Goal: Transaction & Acquisition: Purchase product/service

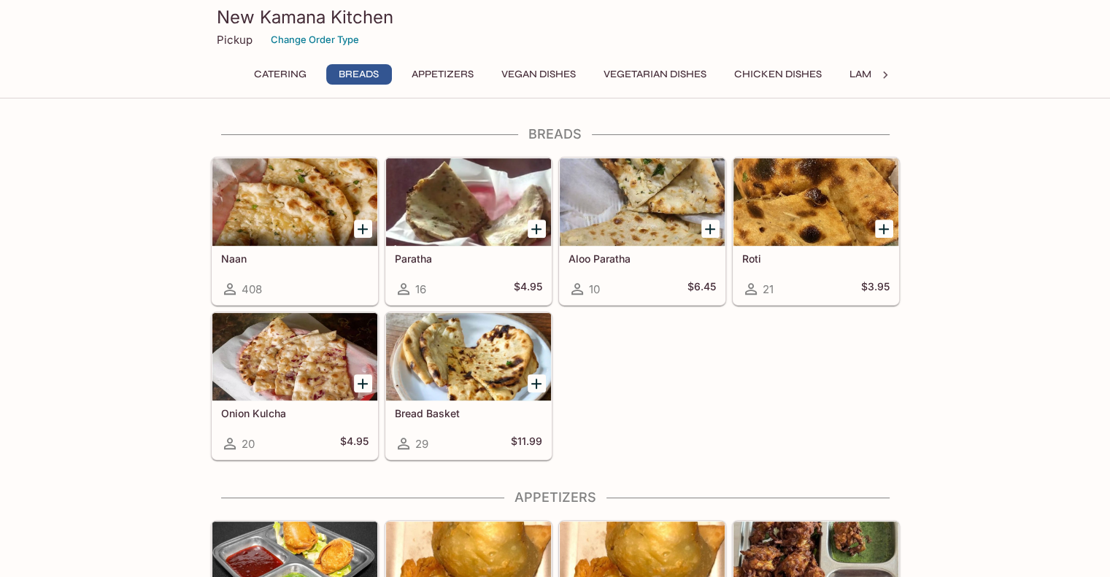
scroll to position [515, 0]
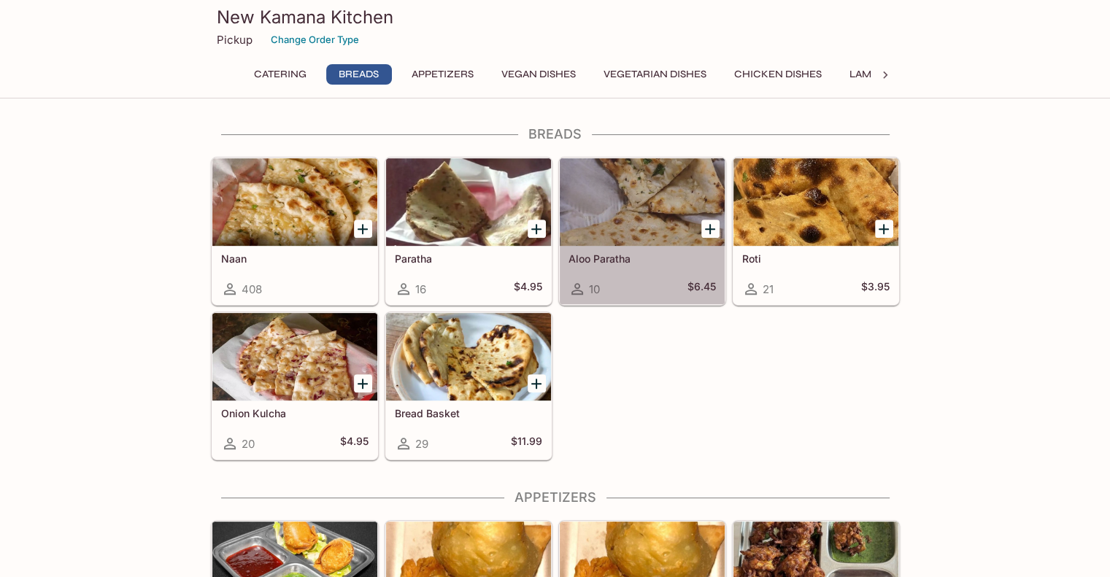
click at [647, 195] on div at bounding box center [642, 202] width 165 height 88
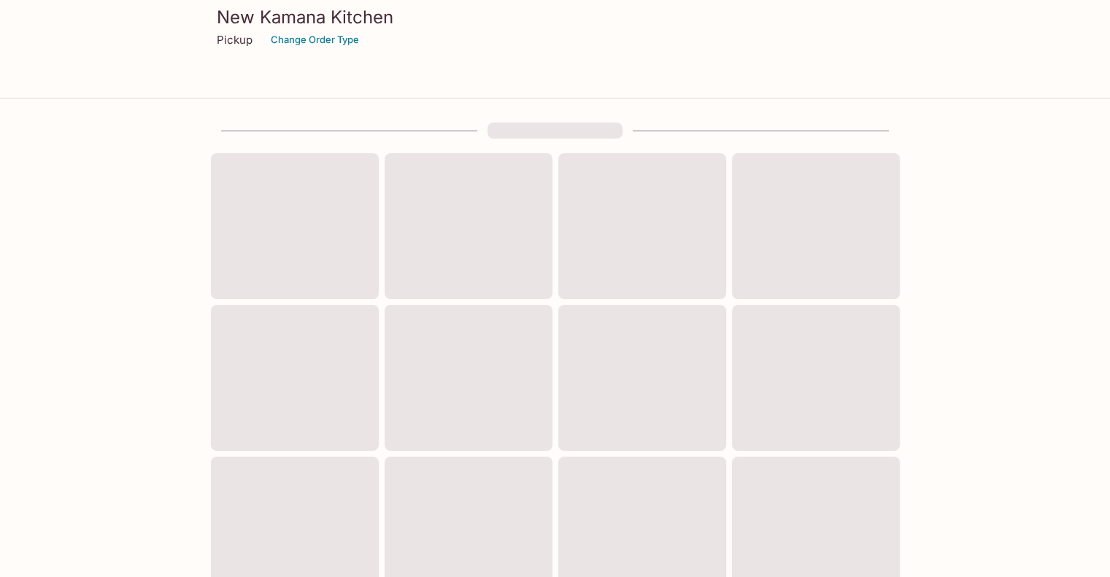
scroll to position [481, 0]
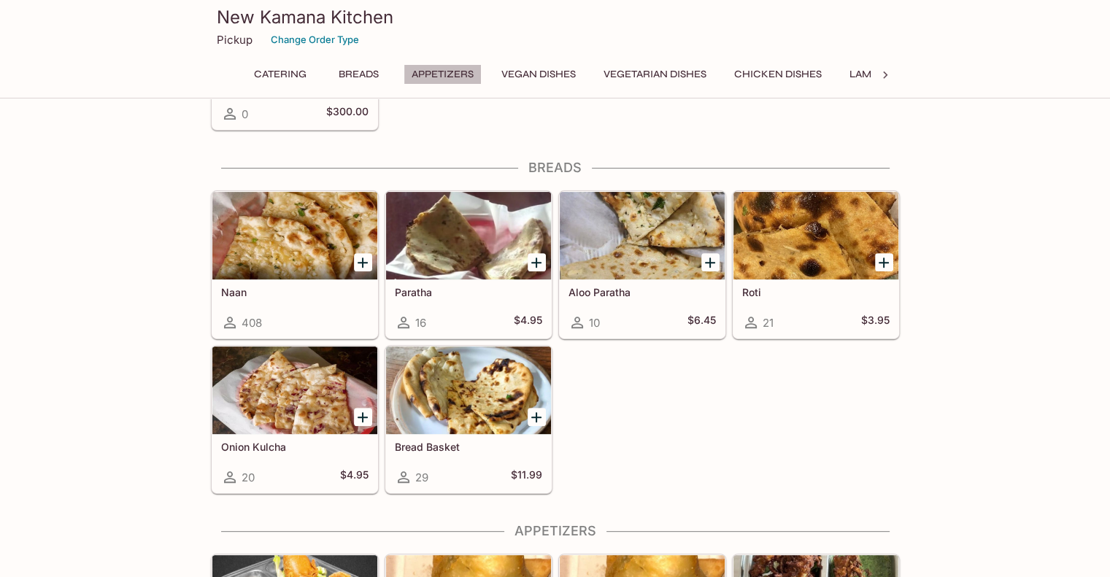
click at [461, 69] on button "Appetizers" at bounding box center [443, 74] width 78 height 20
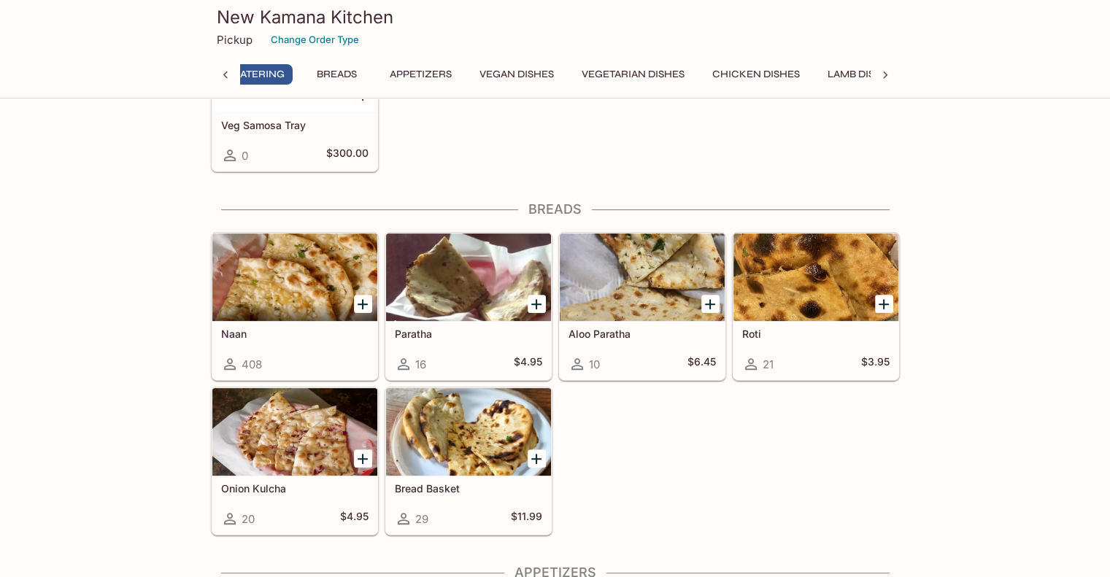
scroll to position [0, 6]
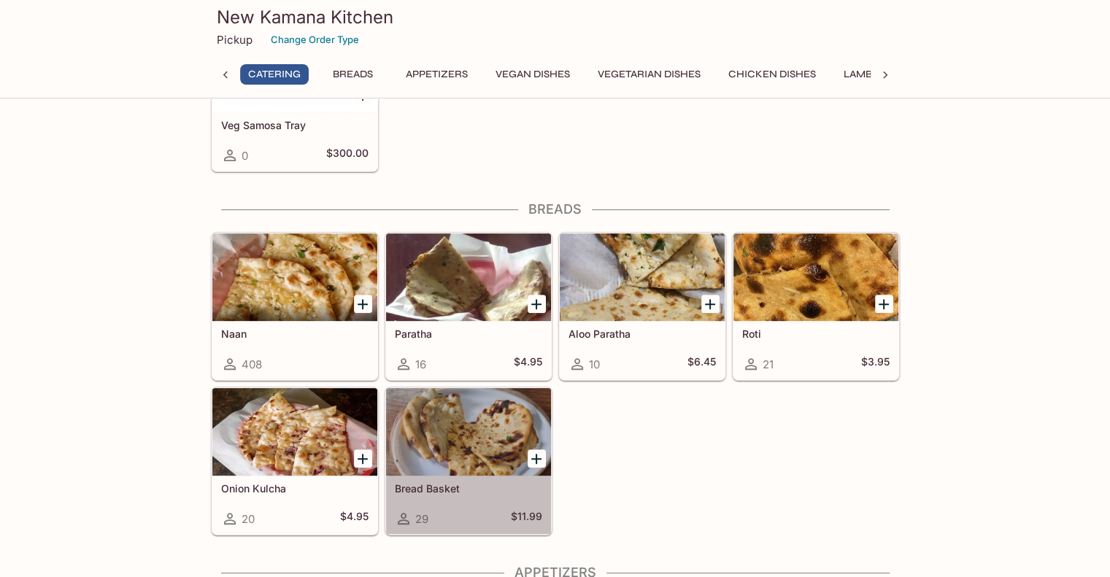
click at [420, 436] on div at bounding box center [468, 432] width 165 height 88
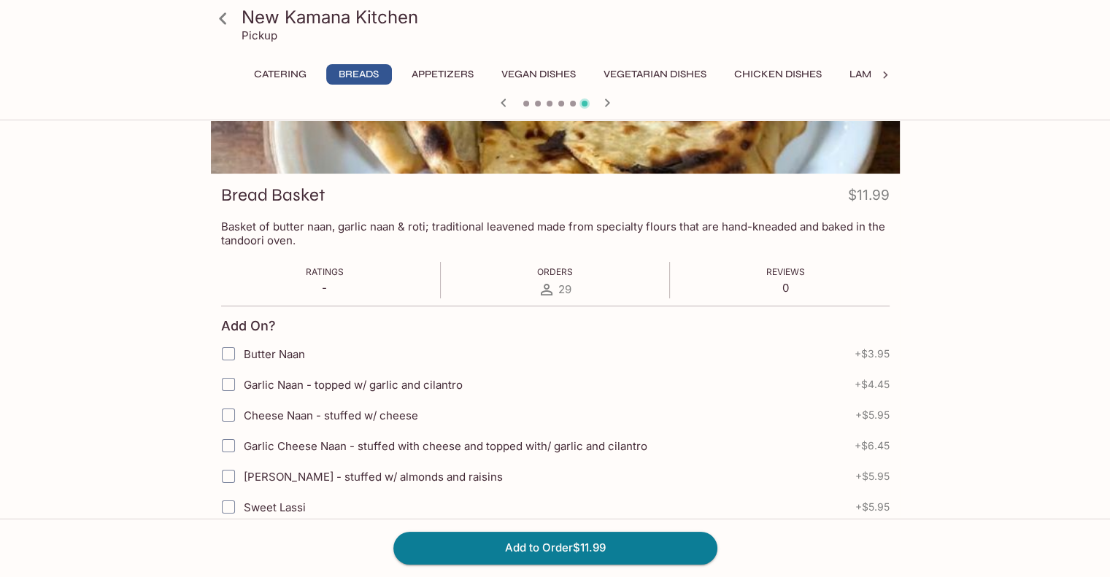
scroll to position [292, 0]
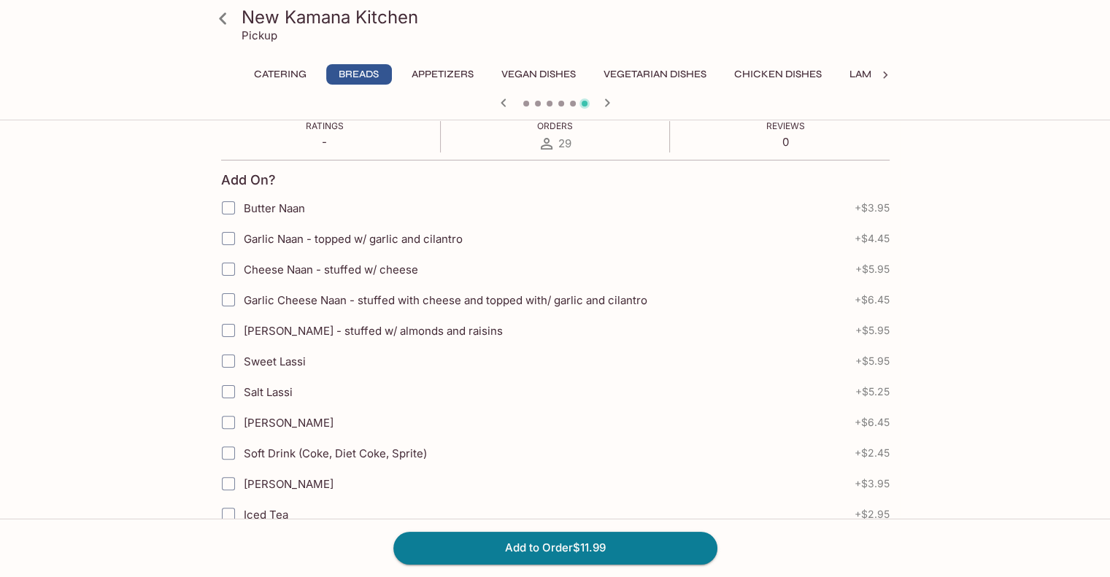
click at [369, 270] on span "Cheese Naan - stuffed w/ cheese" at bounding box center [331, 270] width 174 height 14
